Goal: Information Seeking & Learning: Learn about a topic

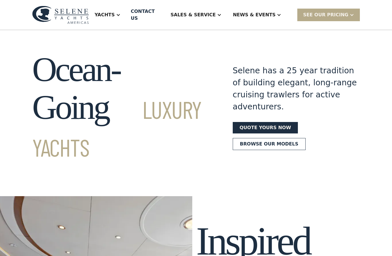
click at [126, 13] on div "Yachts" at bounding box center [107, 14] width 37 height 23
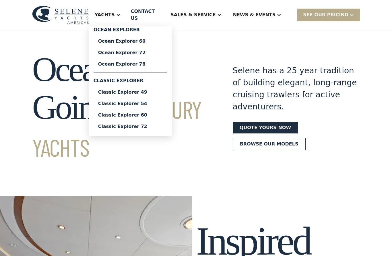
click at [147, 91] on div "Classic Explorer 49" at bounding box center [130, 92] width 64 height 5
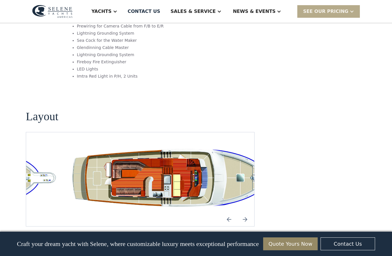
scroll to position [1055, 0]
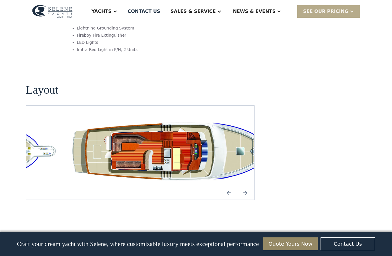
click at [123, 14] on div "Yachts" at bounding box center [104, 11] width 37 height 23
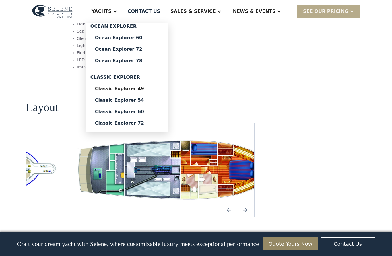
scroll to position [1038, 0]
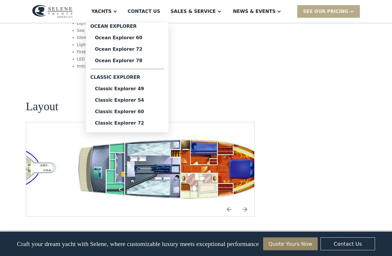
click at [152, 39] on div "Ocean Explorer 60" at bounding box center [127, 38] width 64 height 5
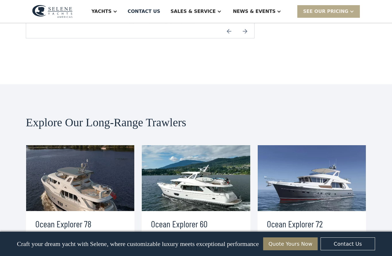
scroll to position [1372, 0]
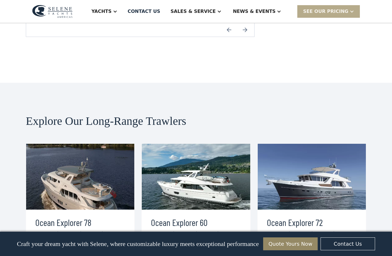
click at [180, 254] on div "view details" at bounding box center [174, 257] width 32 height 7
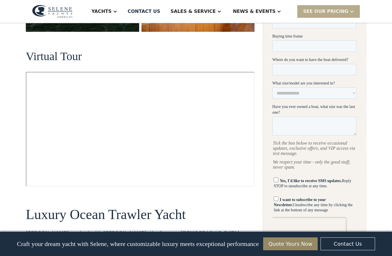
click at [145, 212] on h2 "Luxury Ocean Trawler Yacht" at bounding box center [140, 214] width 228 height 15
